Goal: Find specific page/section: Find specific page/section

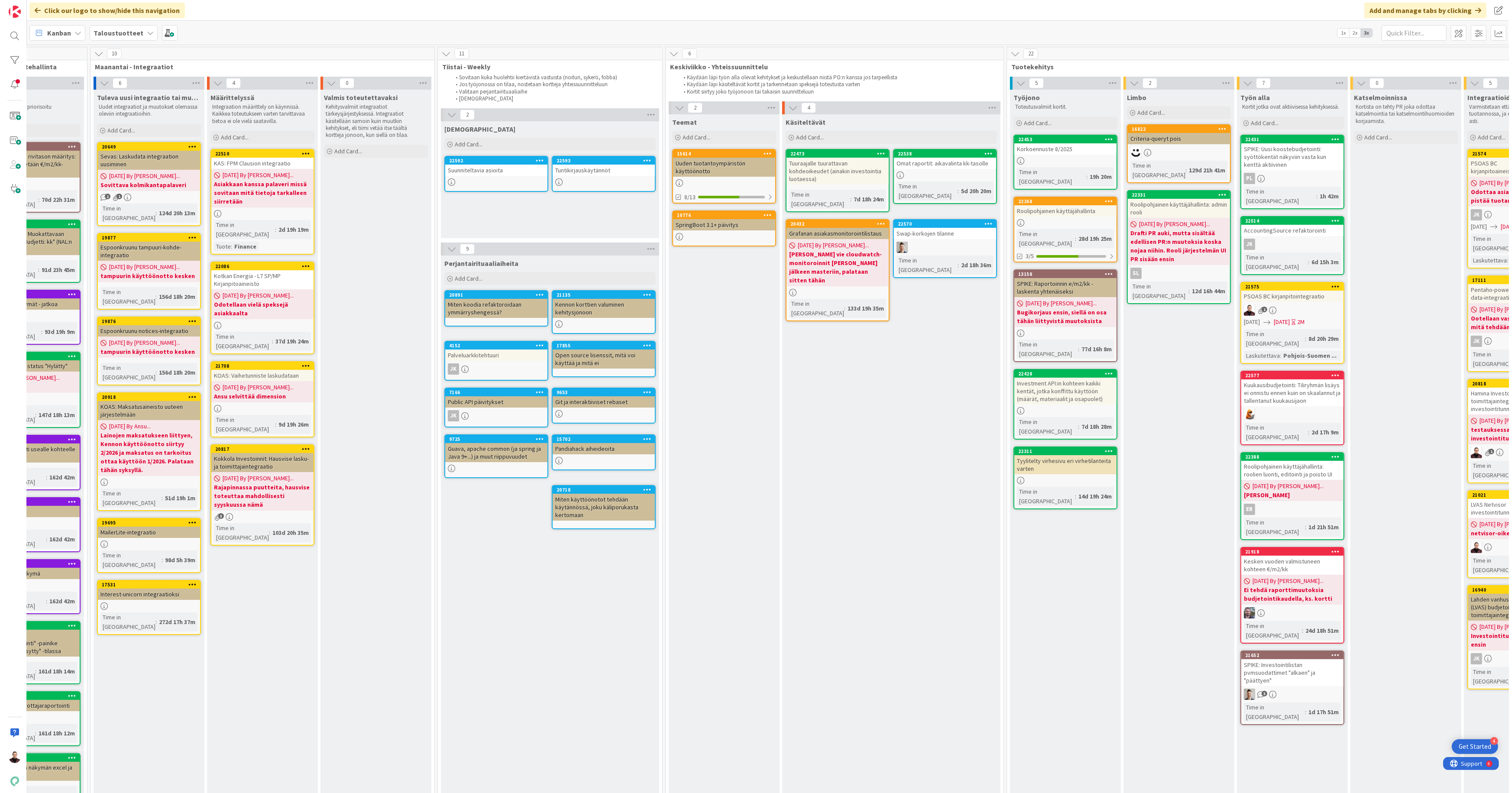
scroll to position [0, 417]
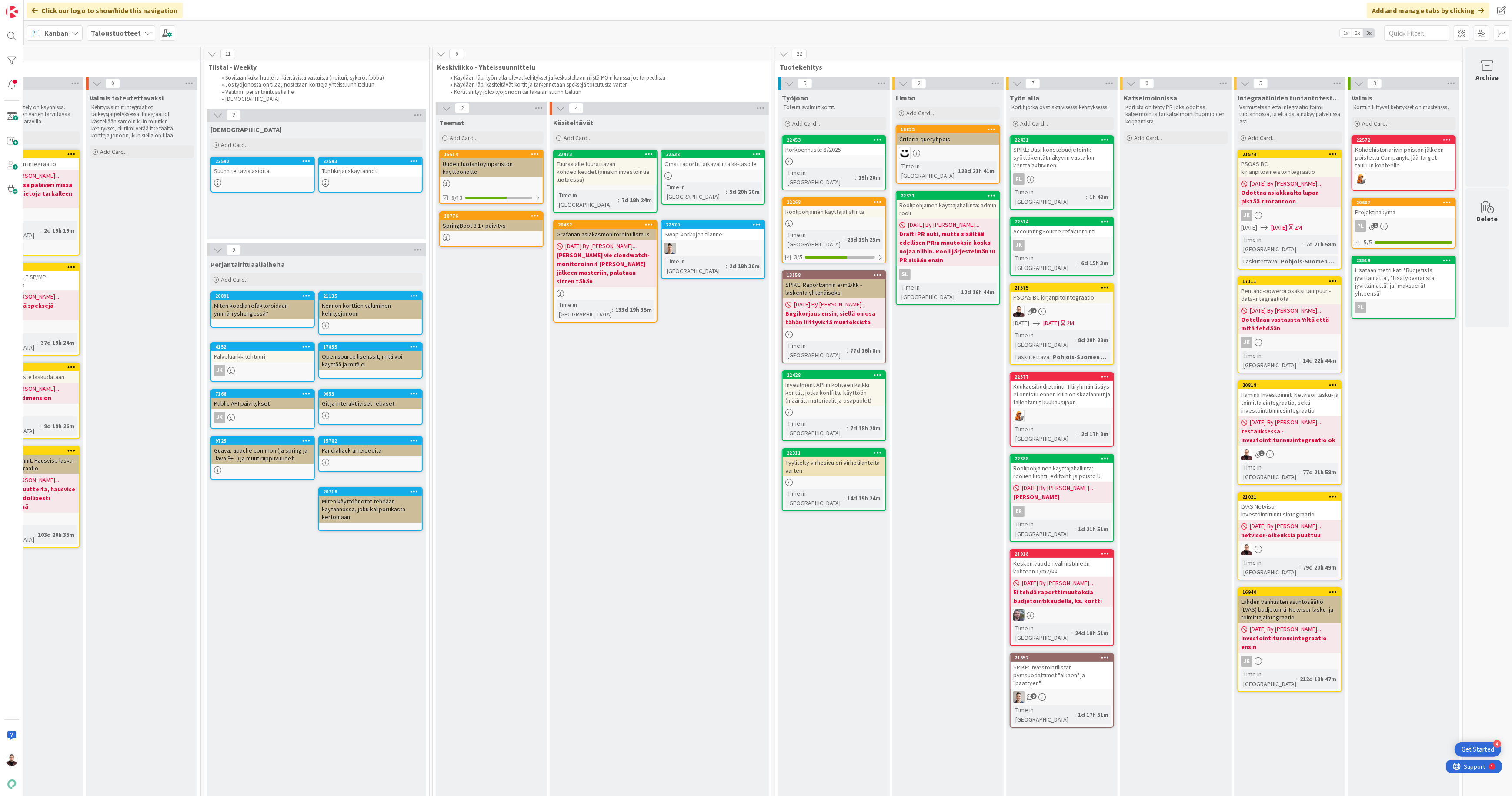
click at [759, 335] on div "Hamina Investoinnit: Netvisor lasku- ja toimittajaintegraatio, sekä investointi…" at bounding box center [1289, 402] width 103 height 27
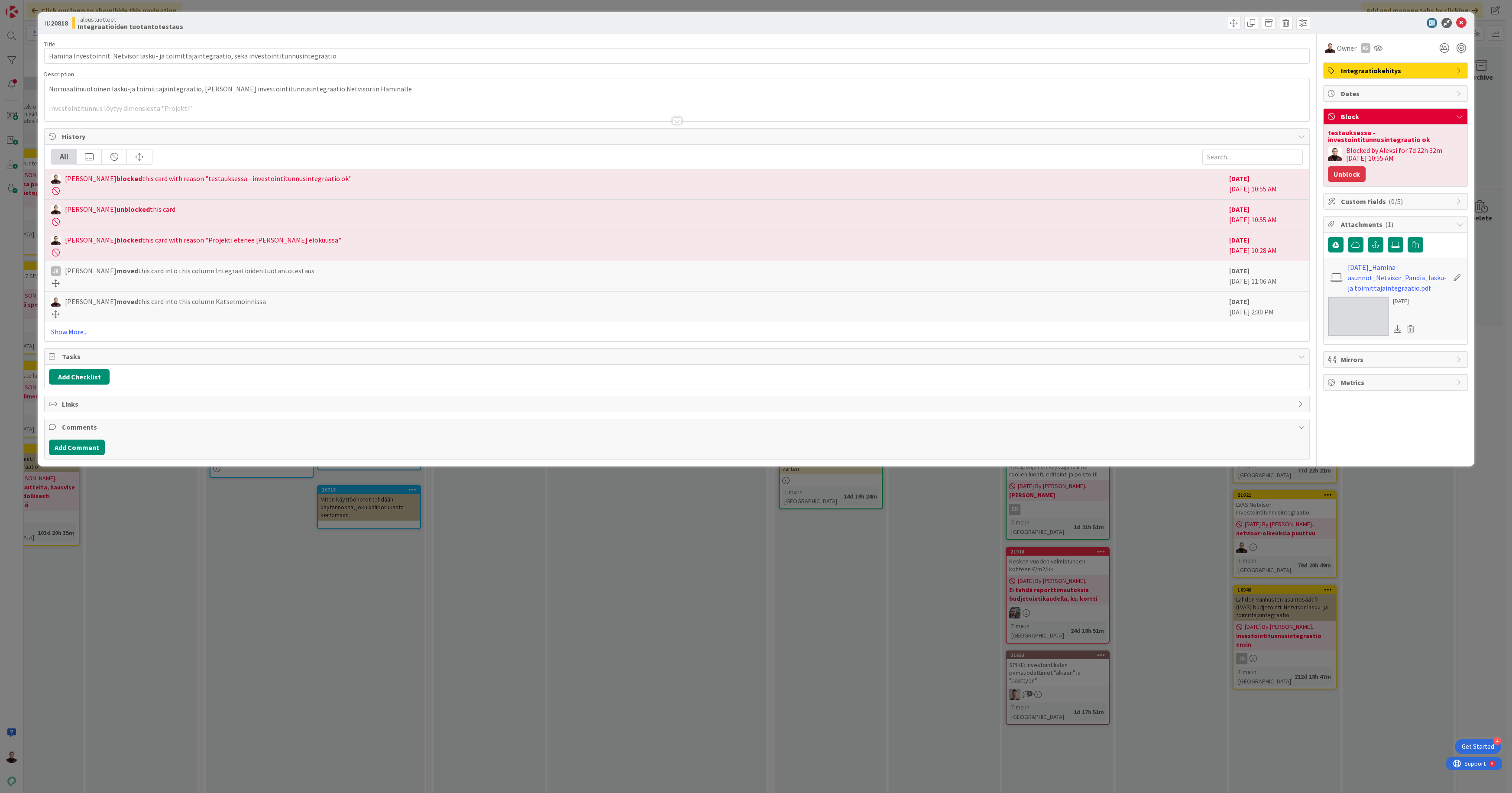
click at [756, 176] on button "Unblock" at bounding box center [1347, 174] width 38 height 15
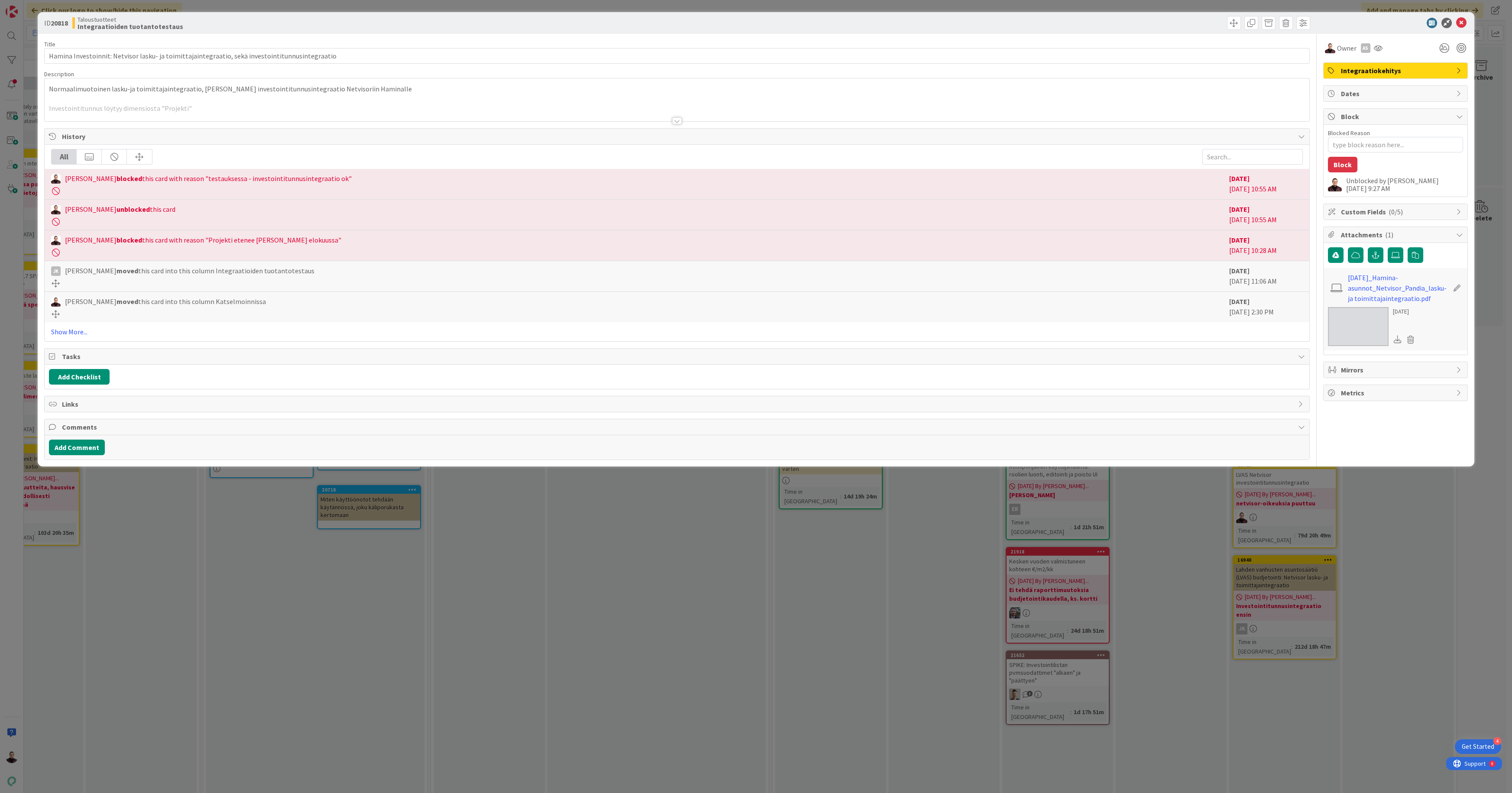
type textarea "x"
click at [756, 334] on div "ID 20818 Taloustuotteet Integraatioiden tuotantotestaus Title 96 / 128 Hamina I…" at bounding box center [756, 396] width 1512 height 793
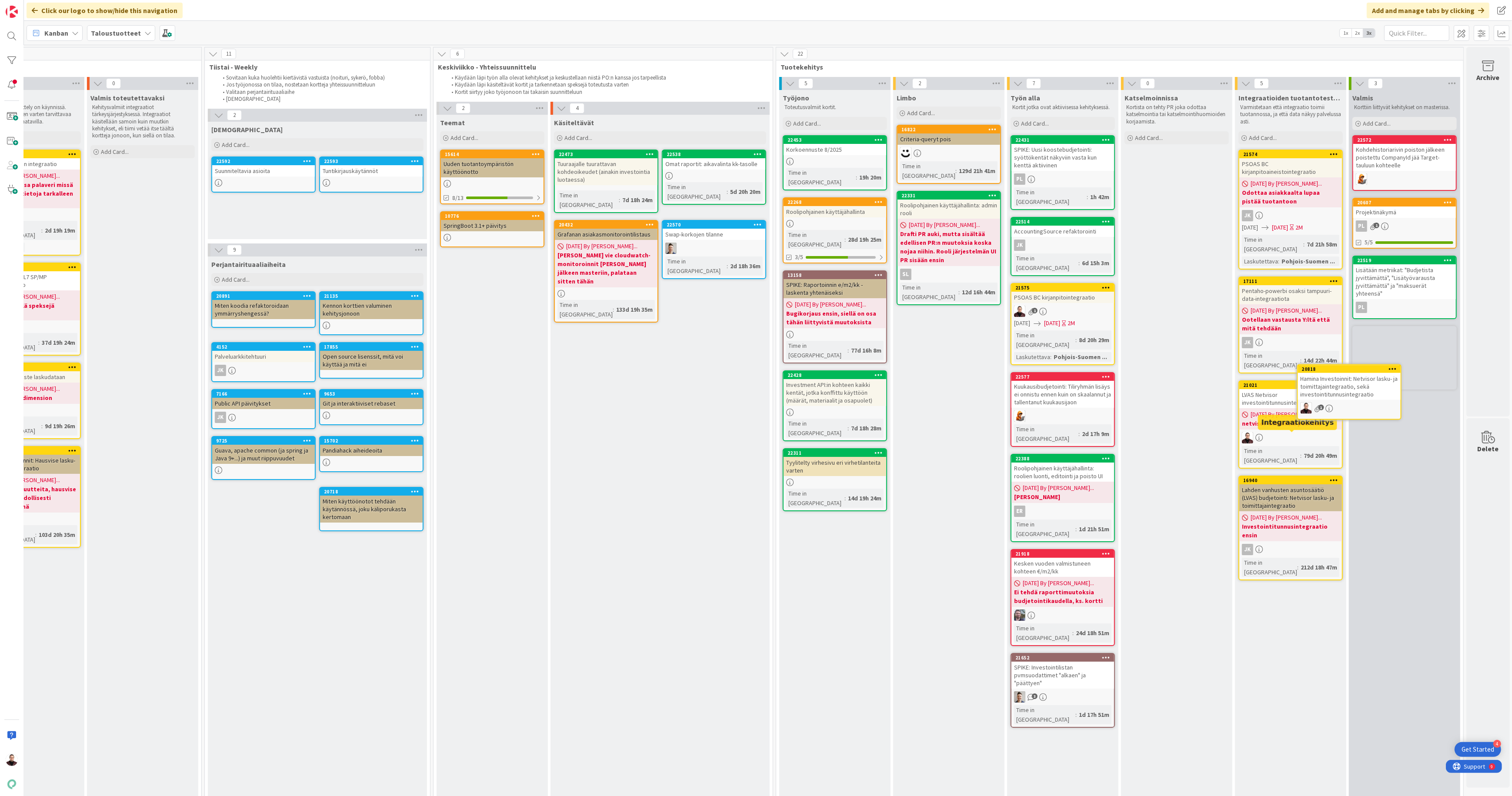
scroll to position [0, 419]
